Goal: Find specific page/section

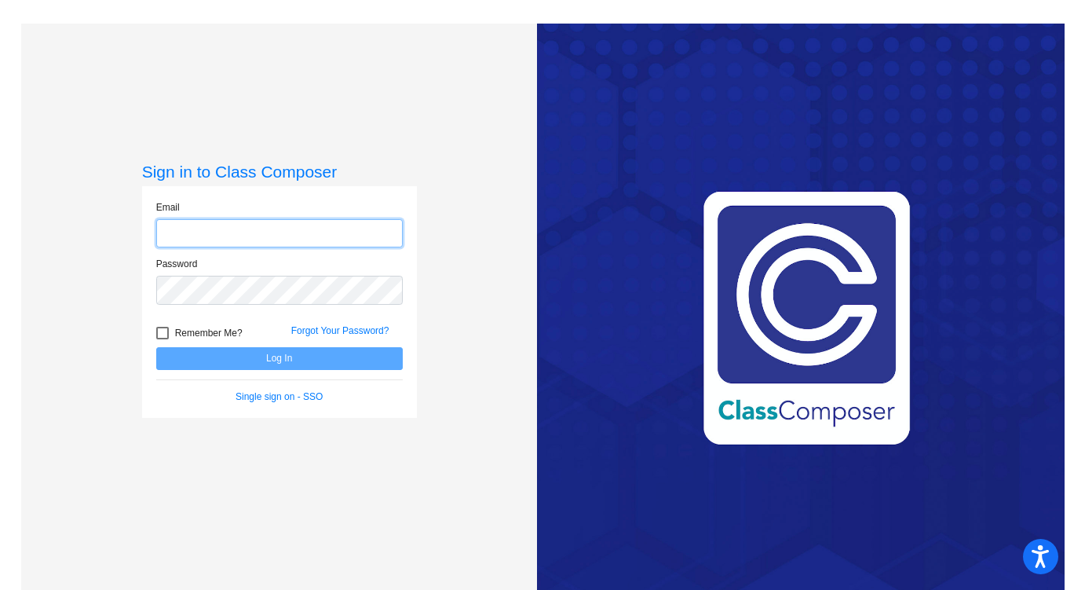
type input "[EMAIL_ADDRESS][DOMAIN_NAME]"
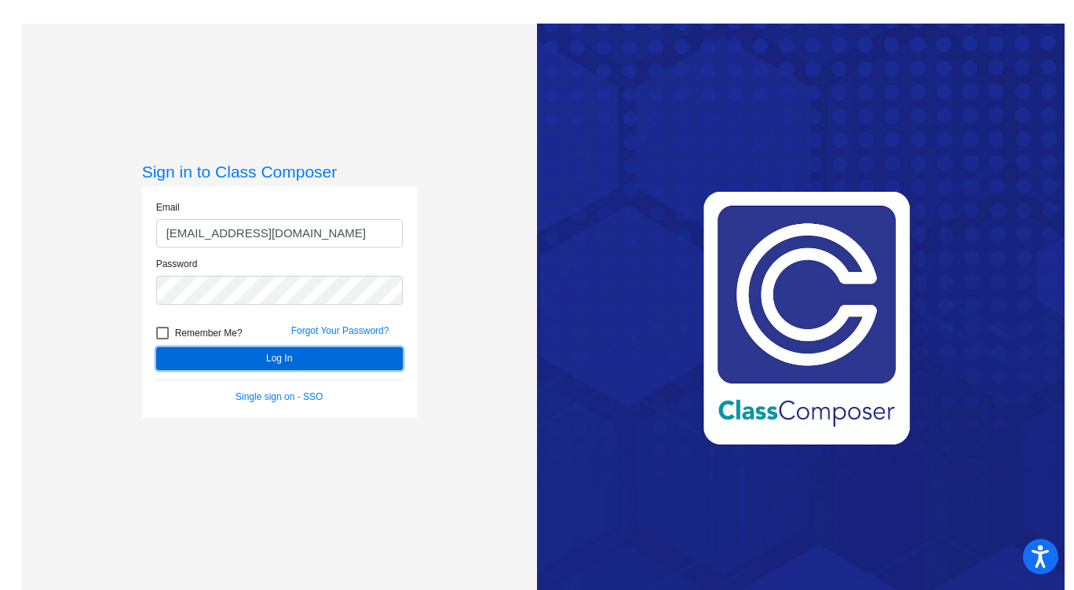
drag, startPoint x: 0, startPoint y: 0, endPoint x: 312, endPoint y: 360, distance: 475.8
click at [312, 360] on button "Log In" at bounding box center [279, 358] width 246 height 23
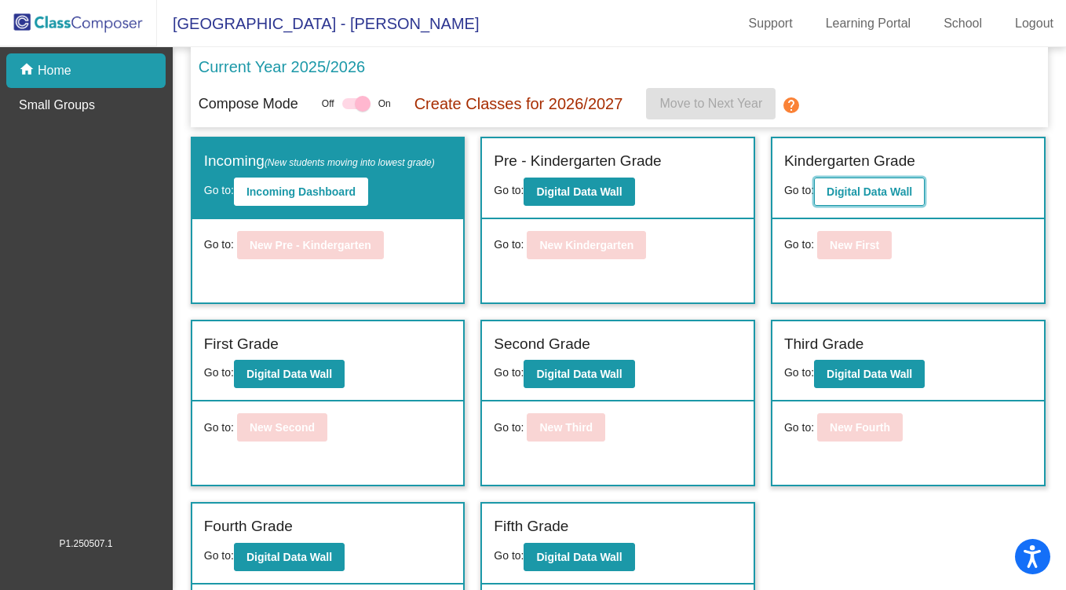
click at [877, 184] on button "Digital Data Wall" at bounding box center [869, 191] width 111 height 28
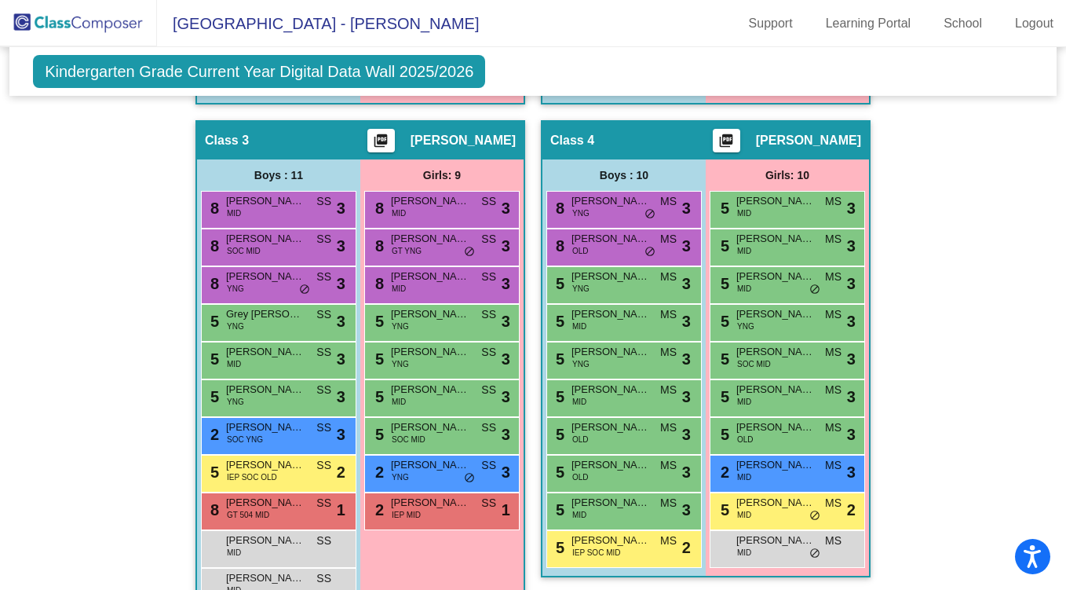
scroll to position [831, 0]
